Goal: Task Accomplishment & Management: Manage account settings

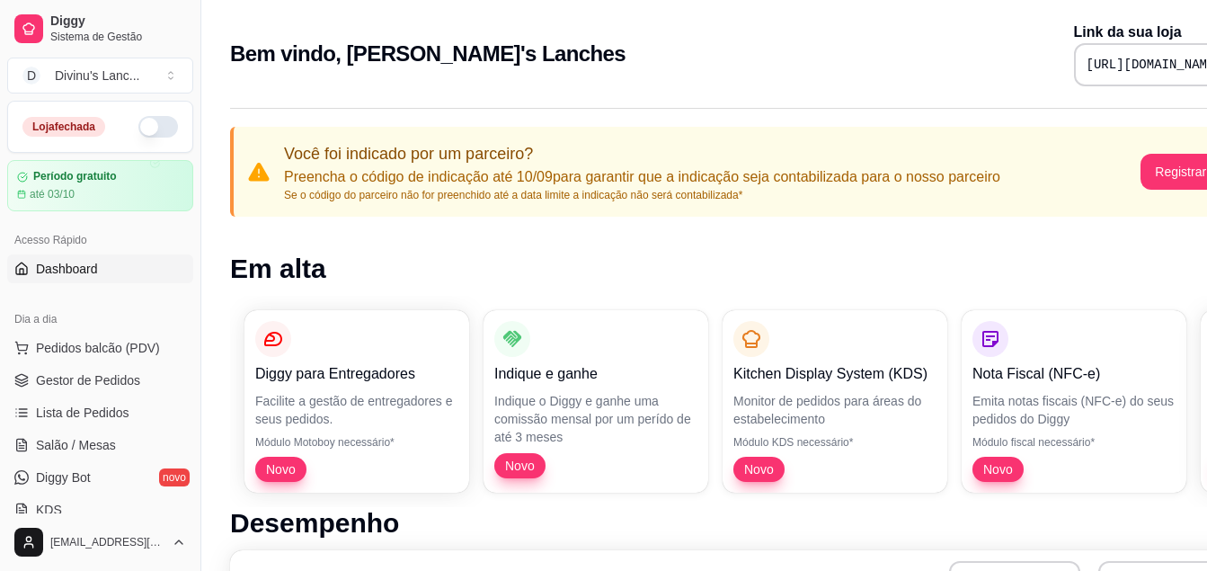
click at [146, 120] on button "button" at bounding box center [158, 127] width 40 height 22
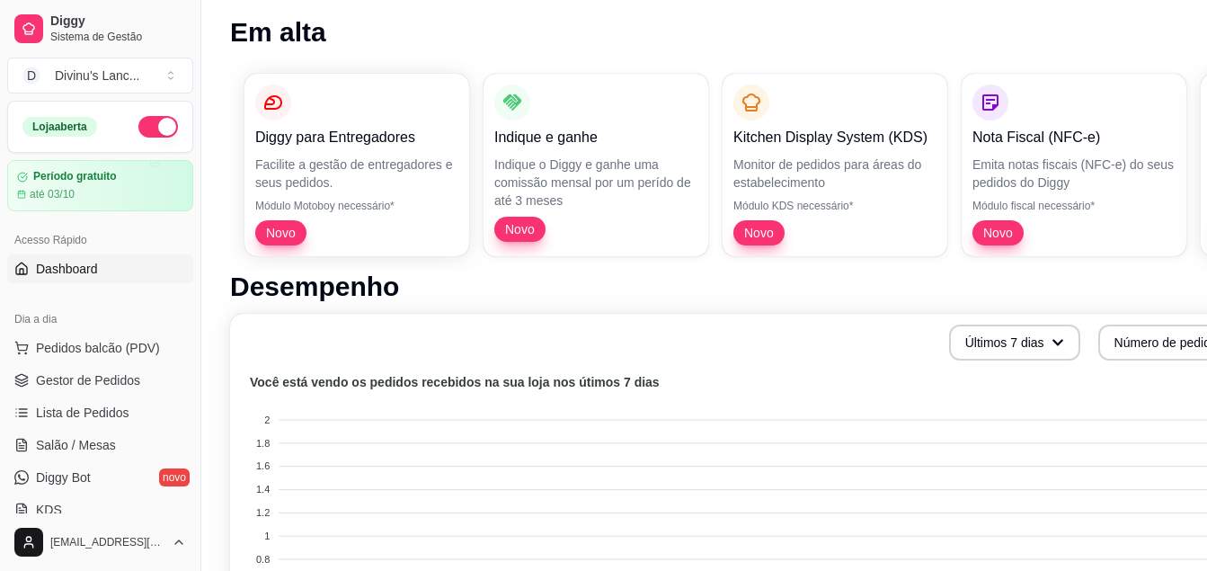
scroll to position [237, 0]
click at [59, 409] on span "Lista de Pedidos" at bounding box center [82, 412] width 93 height 18
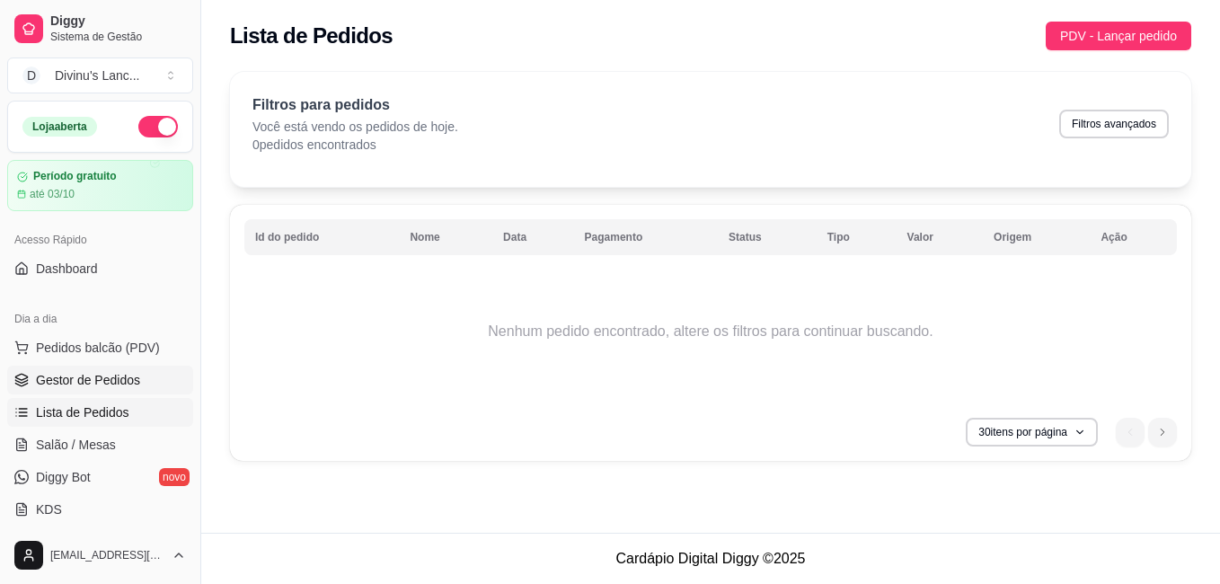
click at [66, 384] on span "Gestor de Pedidos" at bounding box center [88, 380] width 104 height 18
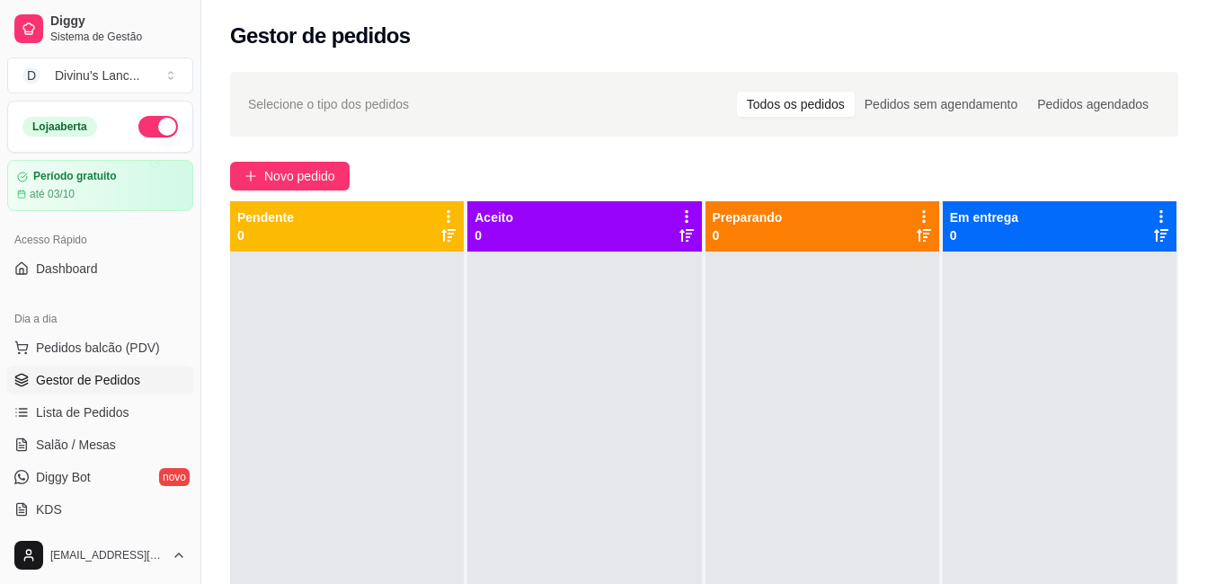
click at [143, 130] on button "button" at bounding box center [158, 127] width 40 height 22
